Goal: Information Seeking & Learning: Compare options

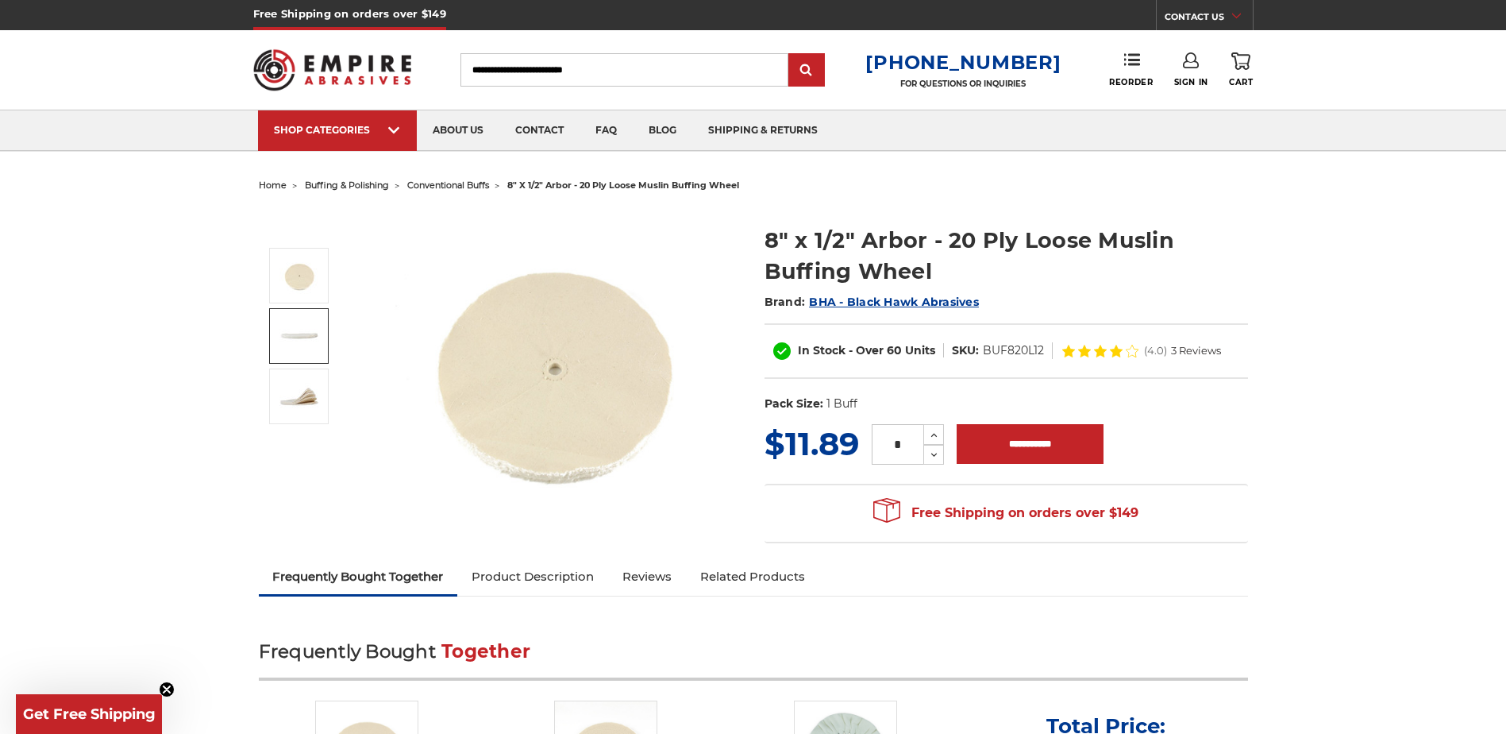
click at [302, 337] on img at bounding box center [299, 336] width 40 height 40
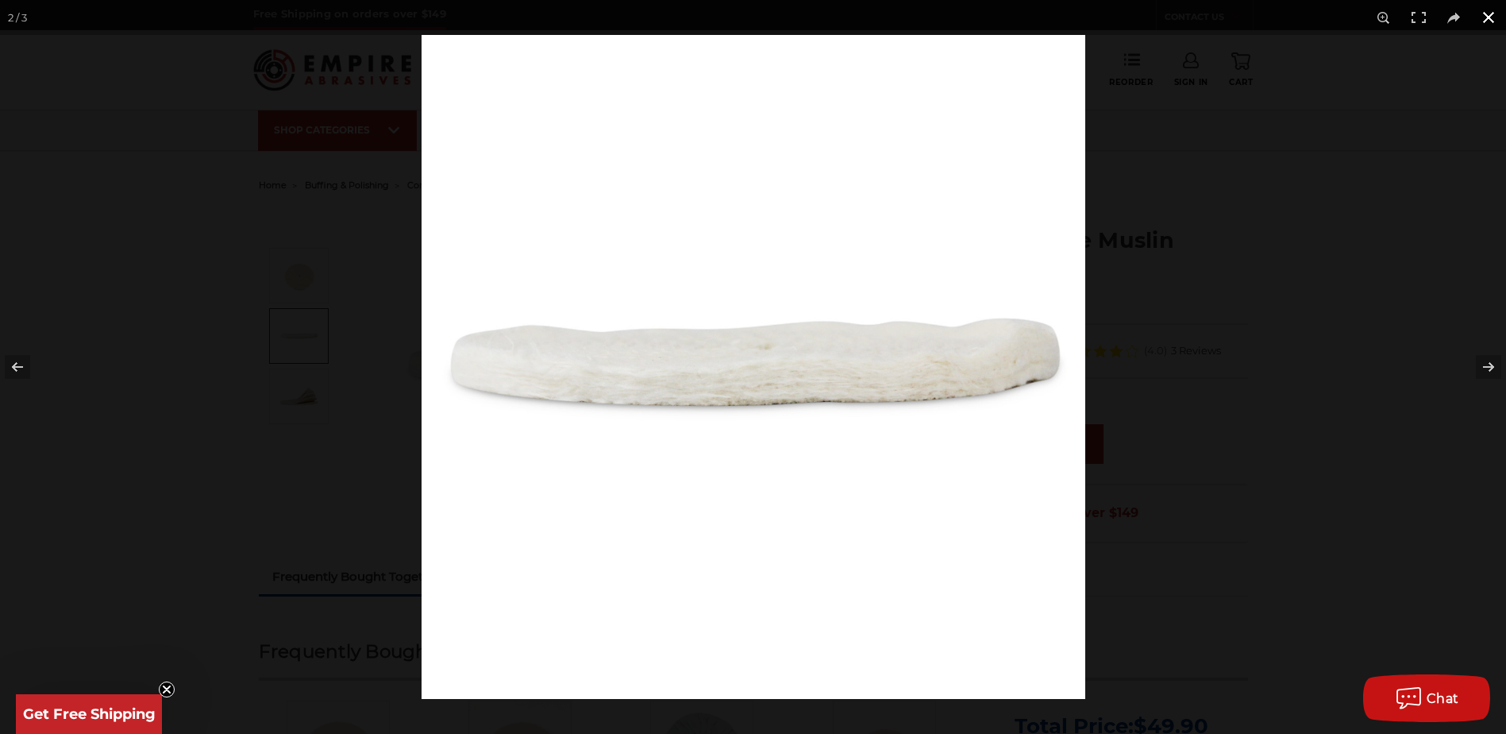
click at [1493, 16] on button at bounding box center [1488, 17] width 35 height 35
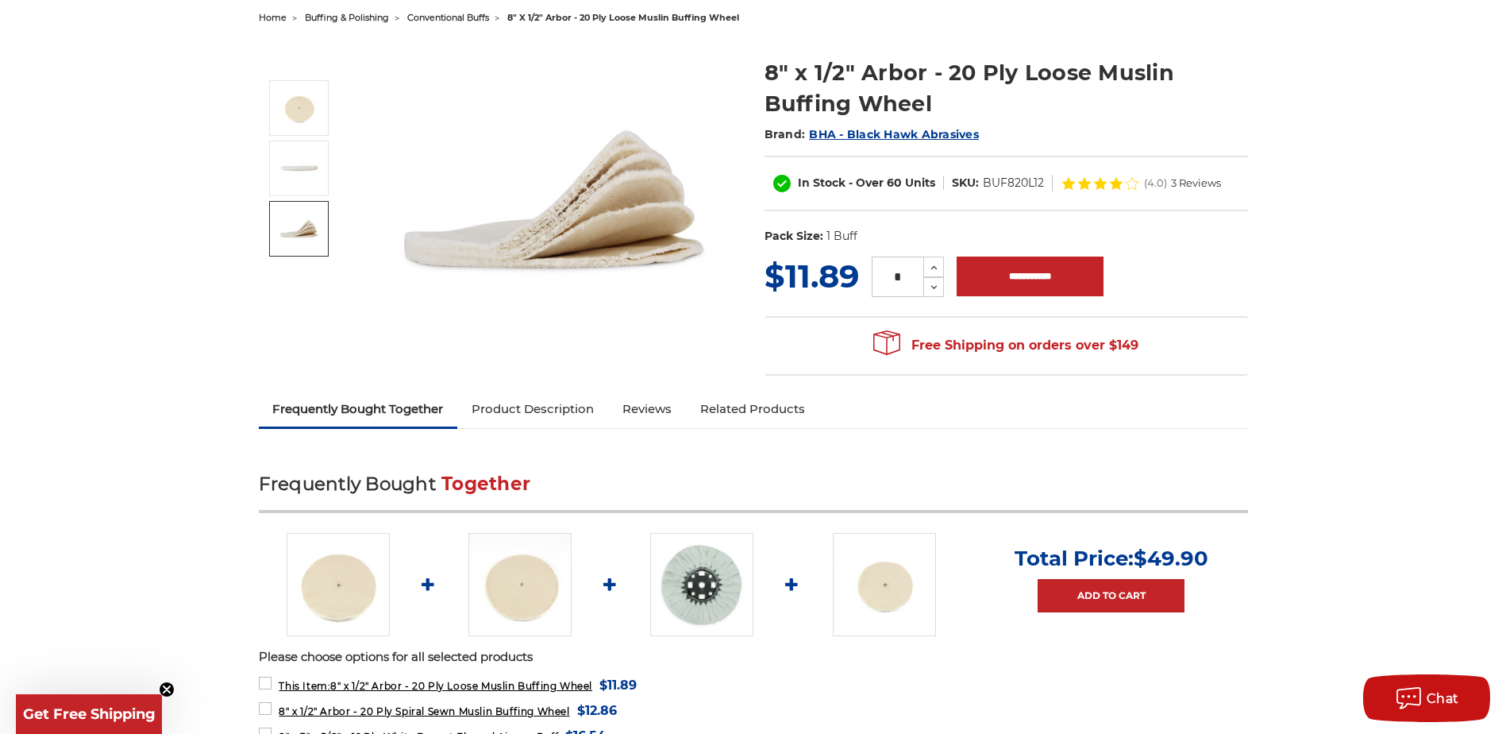
scroll to position [318, 0]
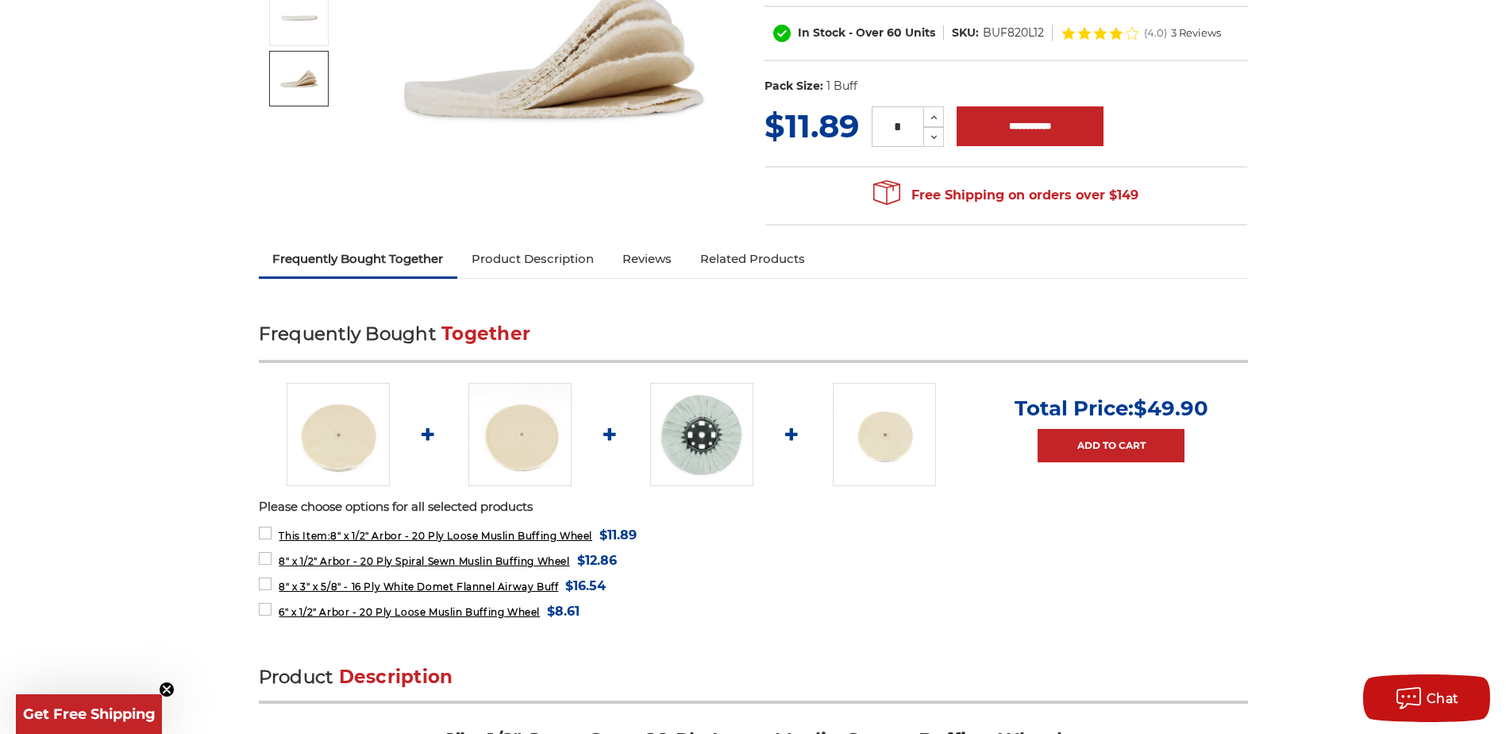
click at [675, 441] on img at bounding box center [701, 434] width 103 height 103
